Goal: Information Seeking & Learning: Learn about a topic

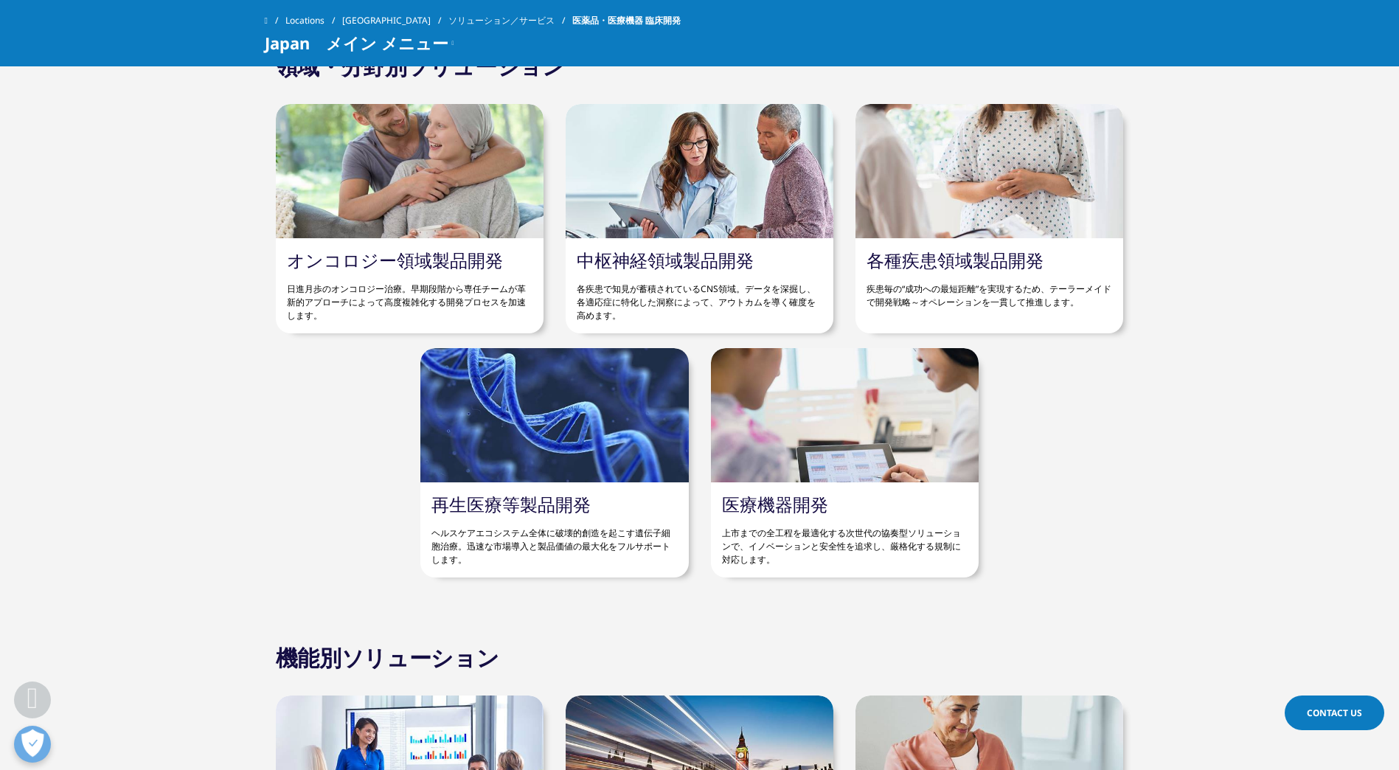
scroll to position [4939, 0]
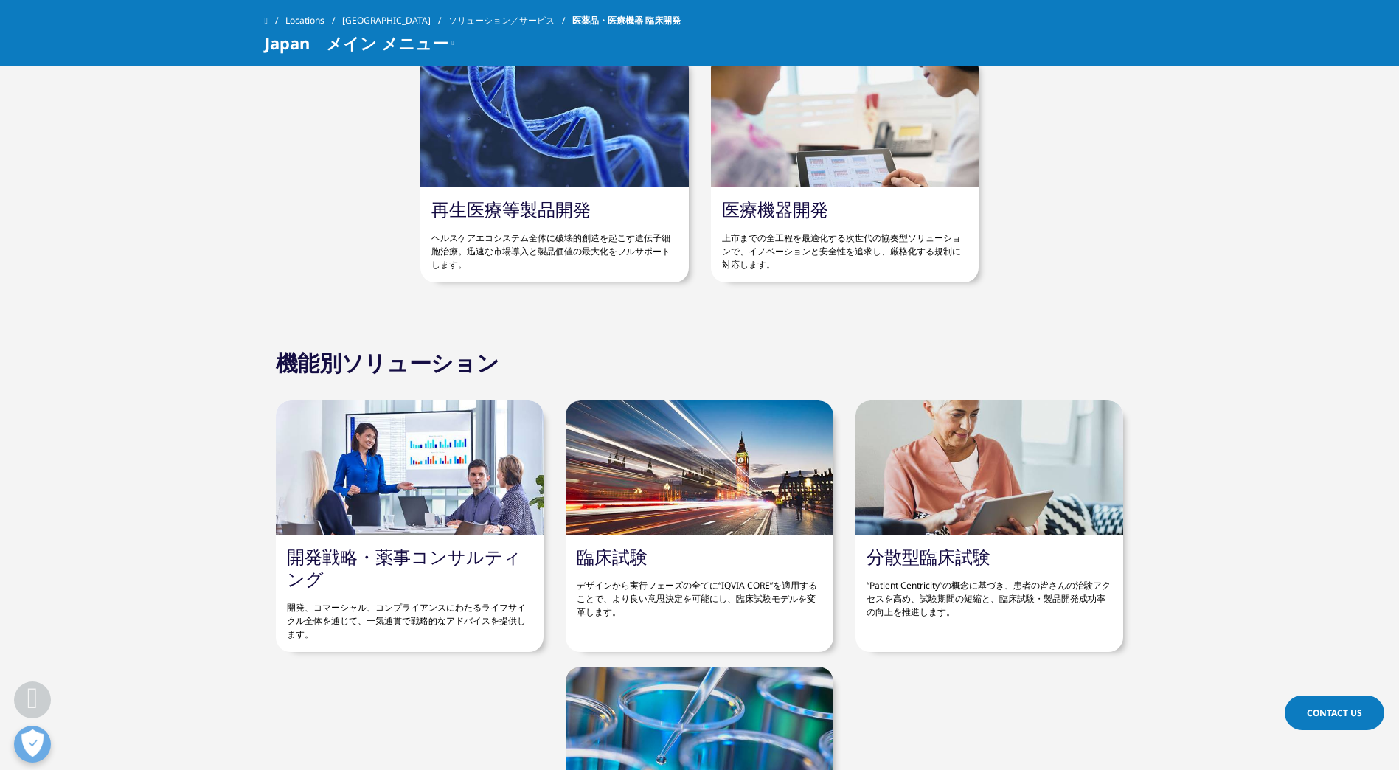
click at [586, 544] on link "臨床試験" at bounding box center [612, 556] width 71 height 24
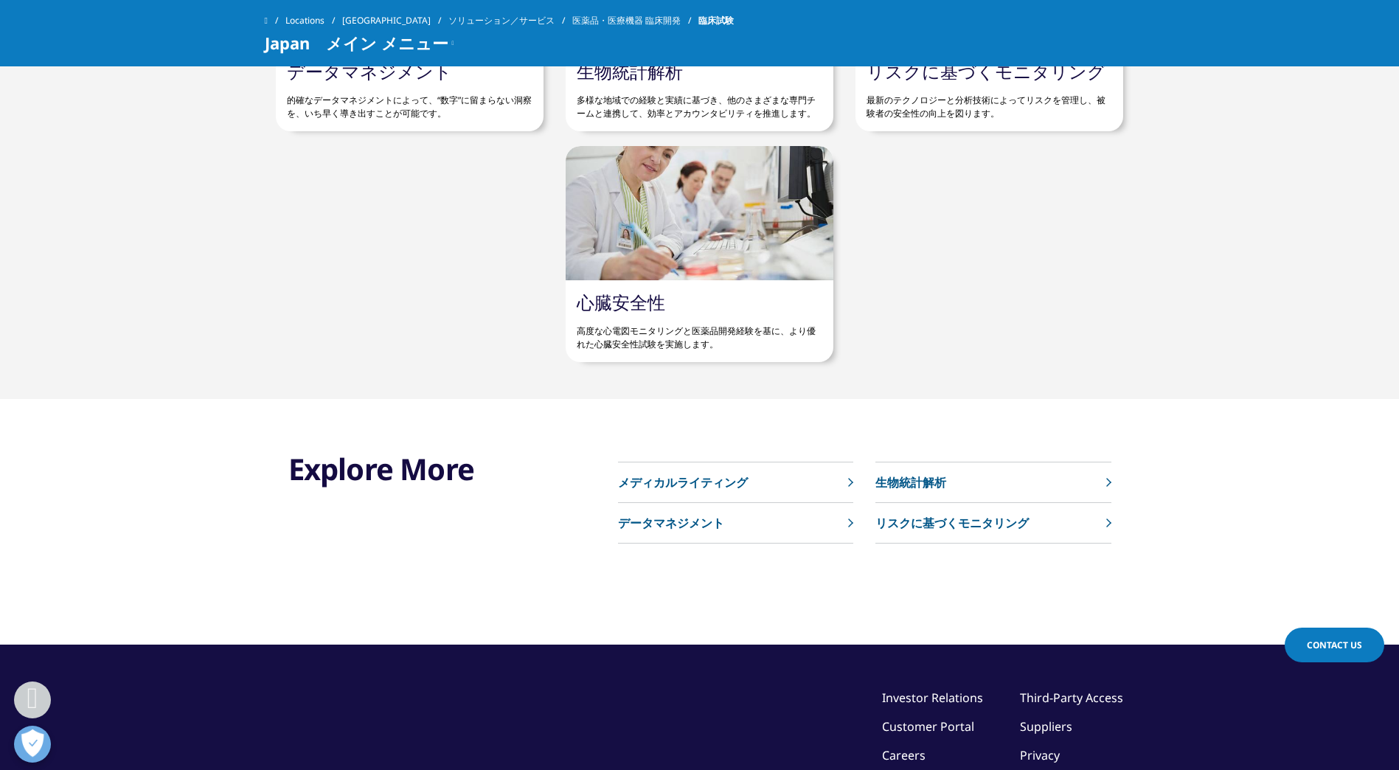
scroll to position [1917, 0]
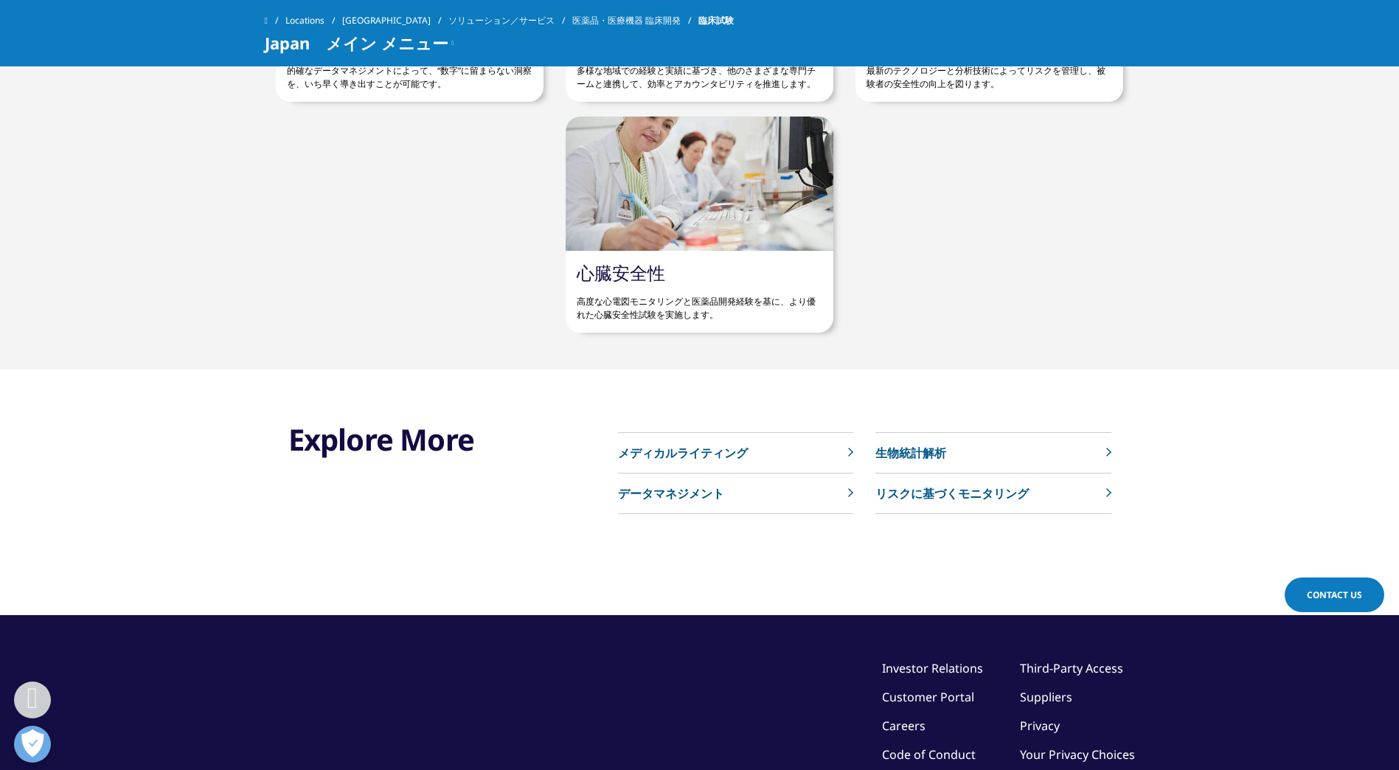
drag, startPoint x: 672, startPoint y: 447, endPoint x: 686, endPoint y: 445, distance: 13.5
click at [672, 447] on p "メディカルライティング" at bounding box center [683, 453] width 130 height 18
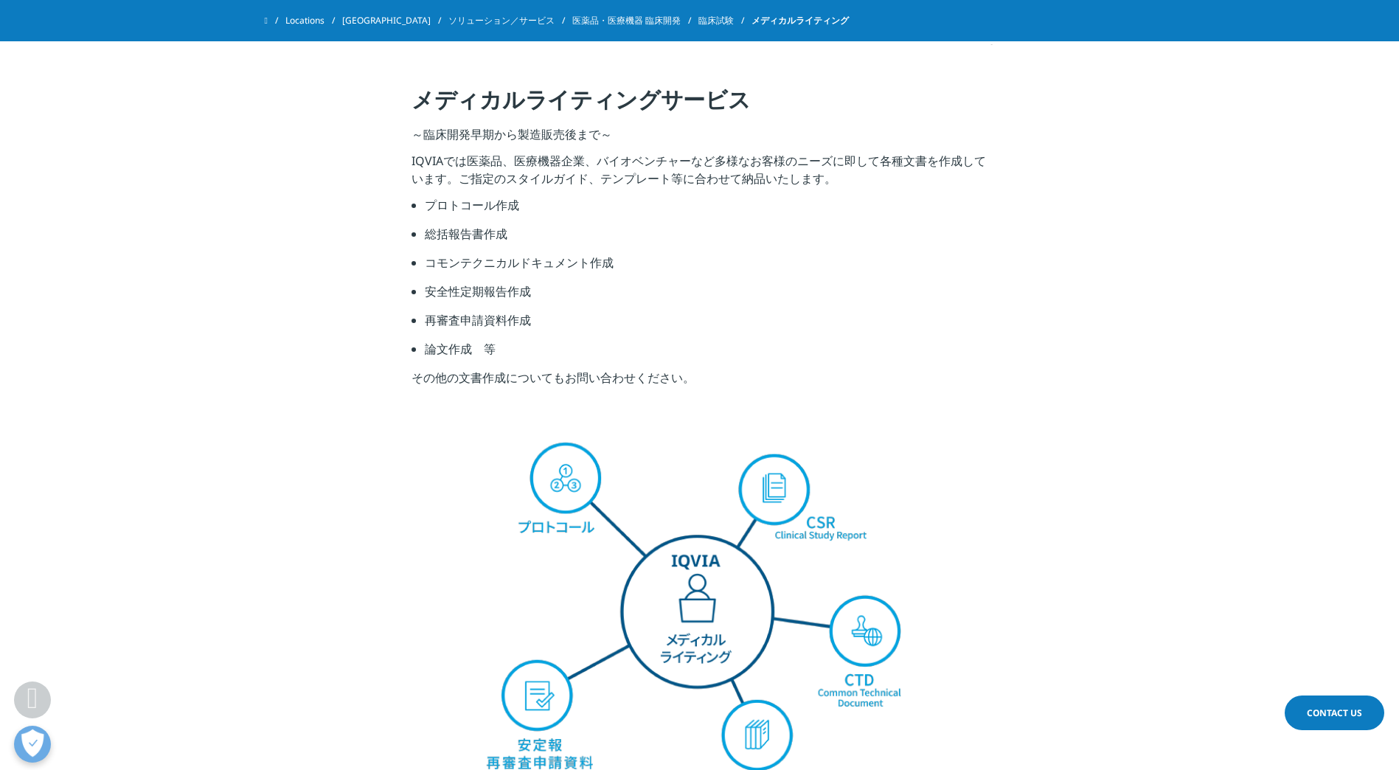
scroll to position [1032, 0]
